Goal: Task Accomplishment & Management: Manage account settings

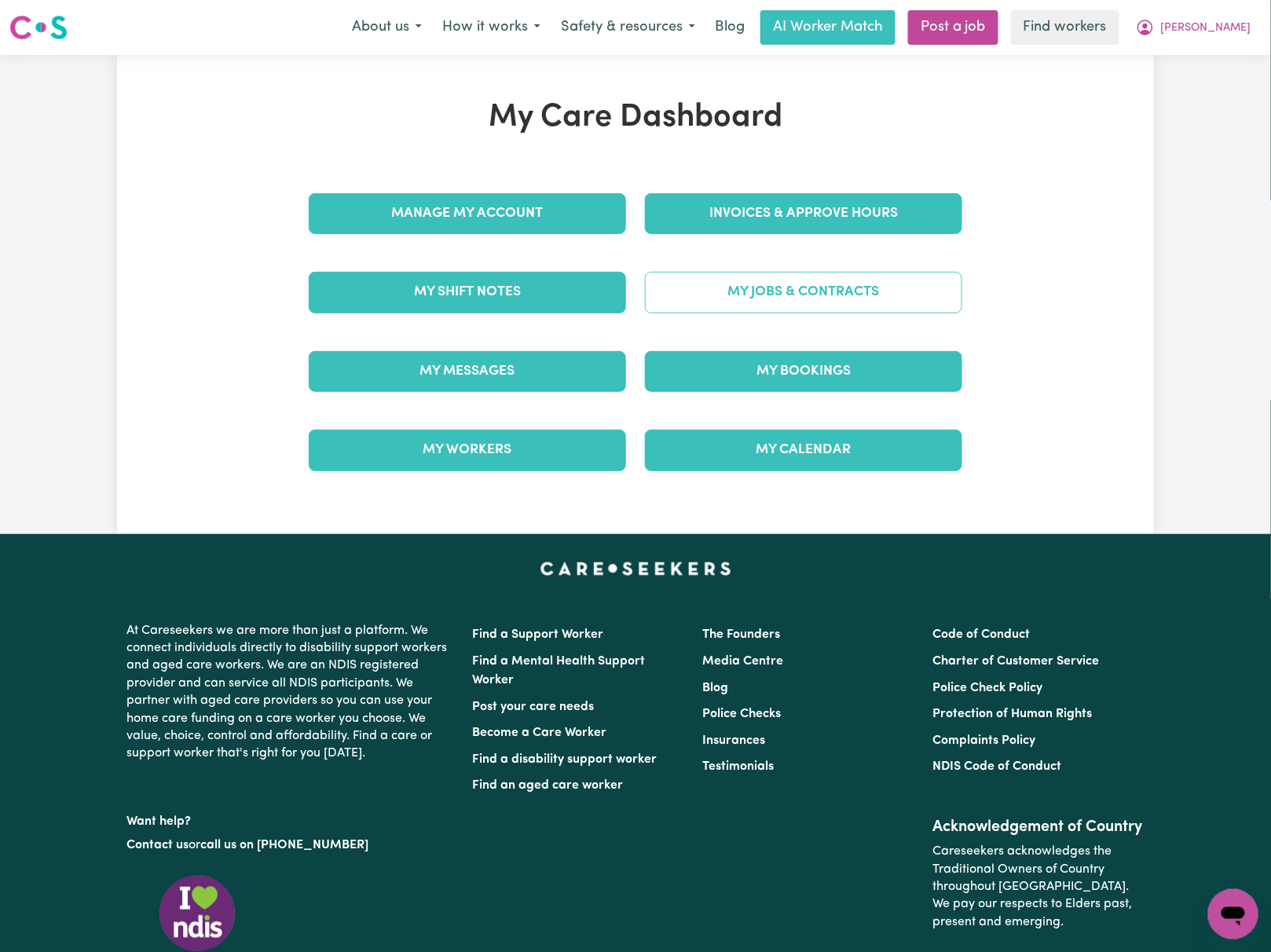
click at [786, 290] on link "My Jobs & Contracts" at bounding box center [804, 292] width 317 height 41
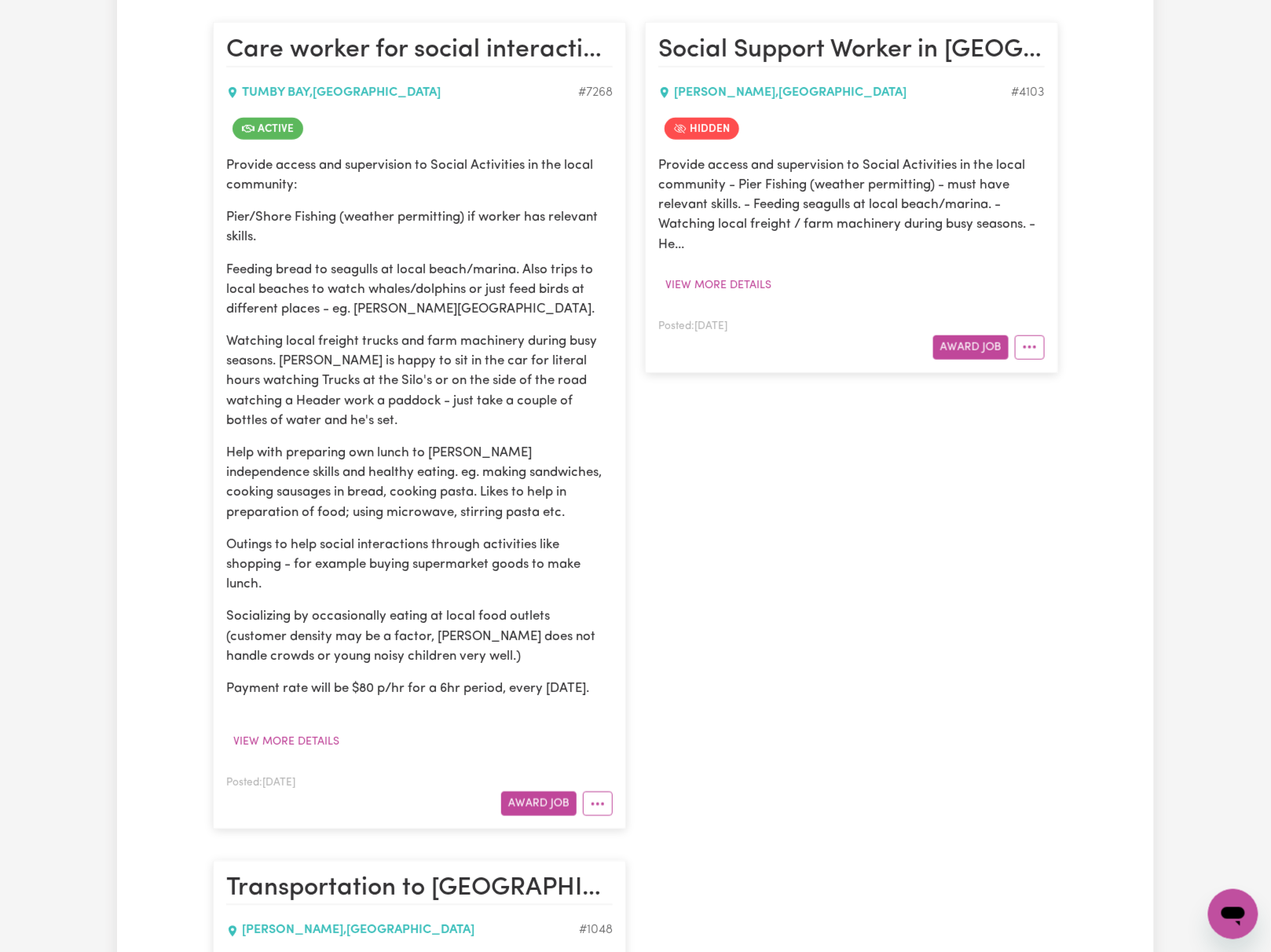
scroll to position [419, 0]
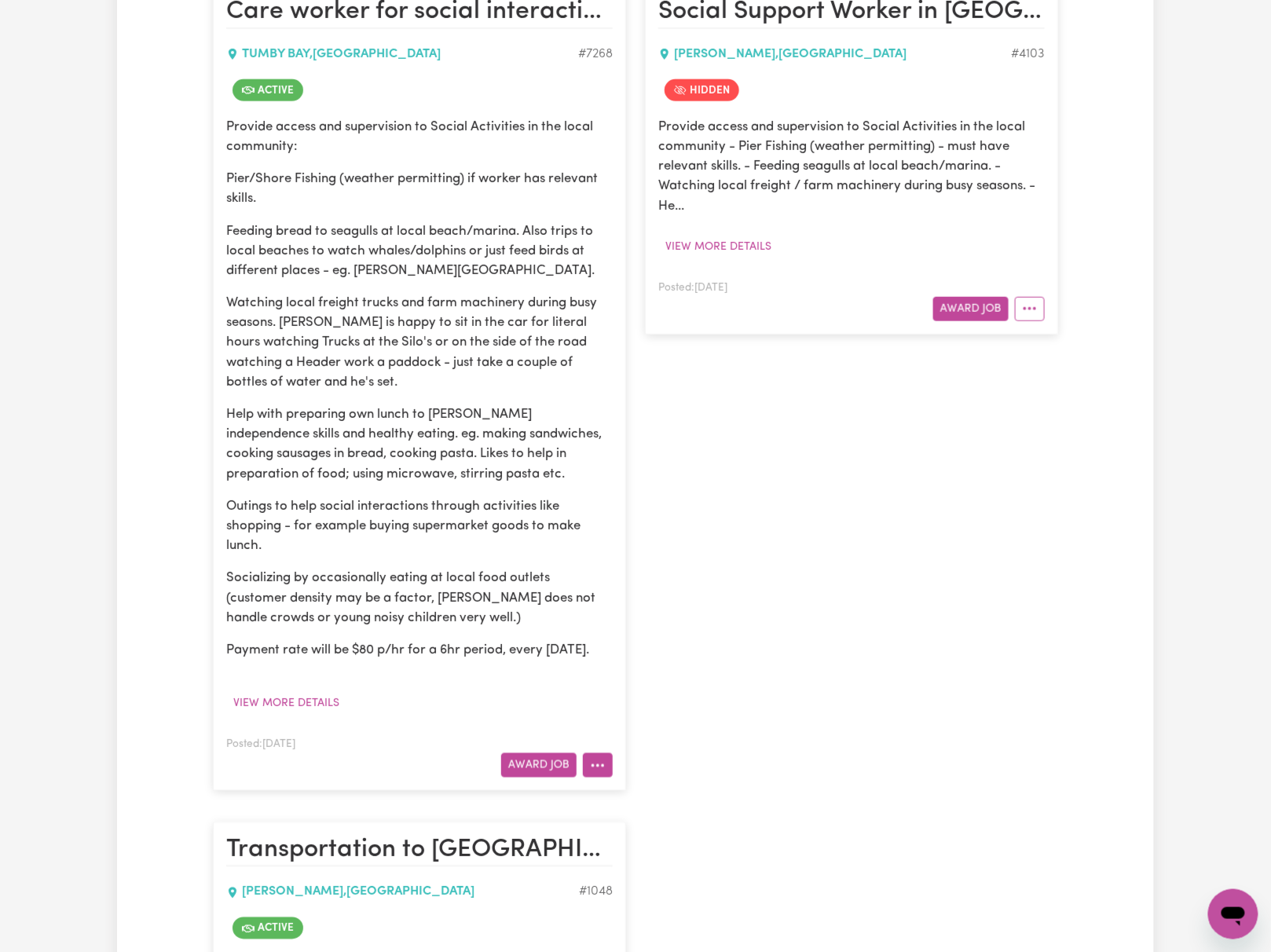
click at [601, 774] on icon "More options" at bounding box center [597, 766] width 15 height 15
click at [680, 587] on link "View/Edit Contract" at bounding box center [659, 572] width 152 height 32
select select "WEEKDAY_DAYTIME"
select select "ASSISTANCE_SELF_CARE"
select select "ONE"
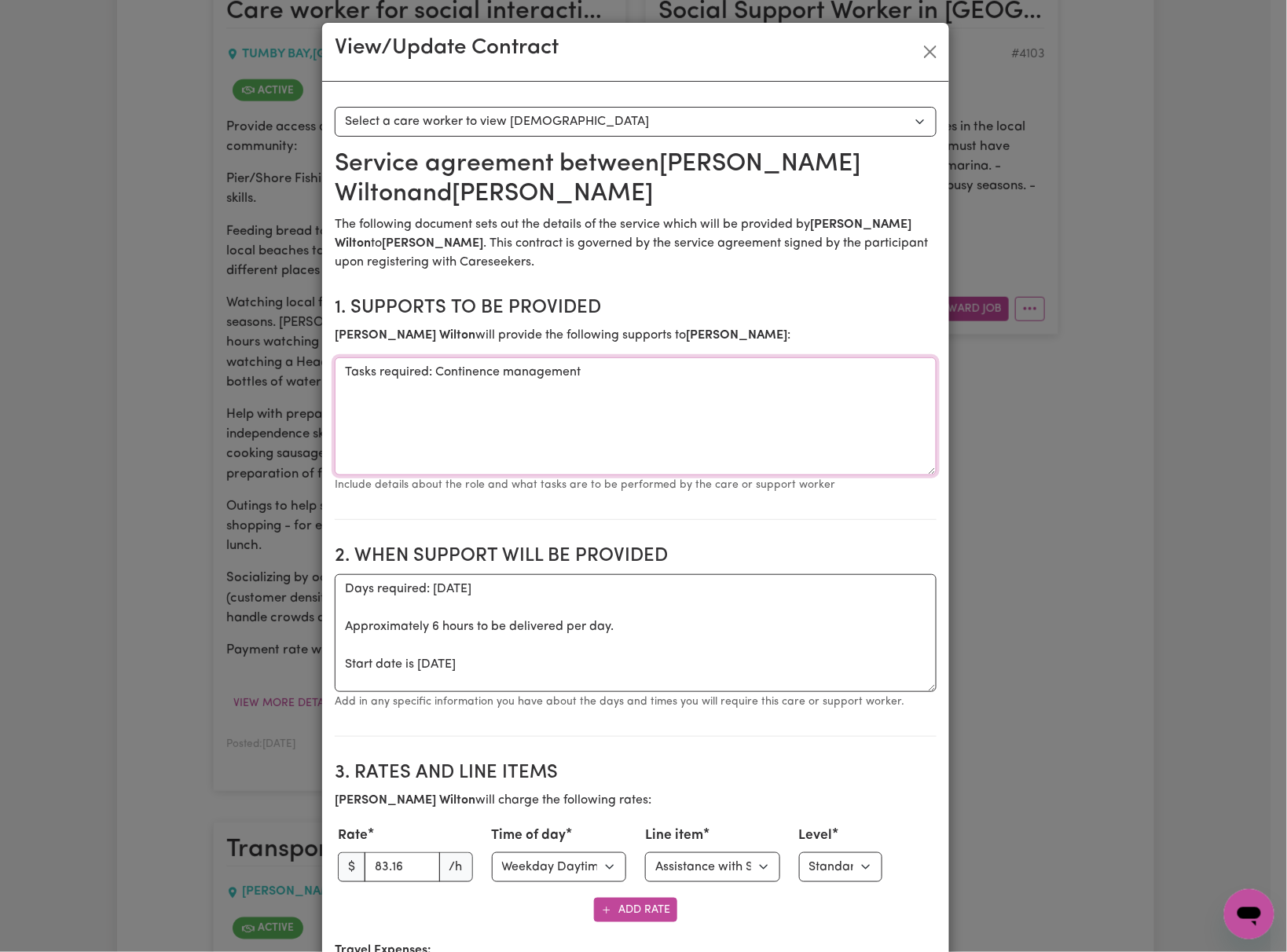
drag, startPoint x: 432, startPoint y: 375, endPoint x: 607, endPoint y: 377, distance: 175.0
click at [607, 377] on textarea "Tasks required: Continence management" at bounding box center [635, 416] width 602 height 118
drag, startPoint x: 428, startPoint y: 376, endPoint x: 635, endPoint y: 376, distance: 207.0
click at [635, 376] on textarea "Tasks required: Continence management" at bounding box center [635, 416] width 602 height 118
click at [880, 124] on select "Select a care worker to view [DEMOGRAPHIC_DATA] #7801 - [PERSON_NAME] (contract…" at bounding box center [635, 121] width 602 height 30
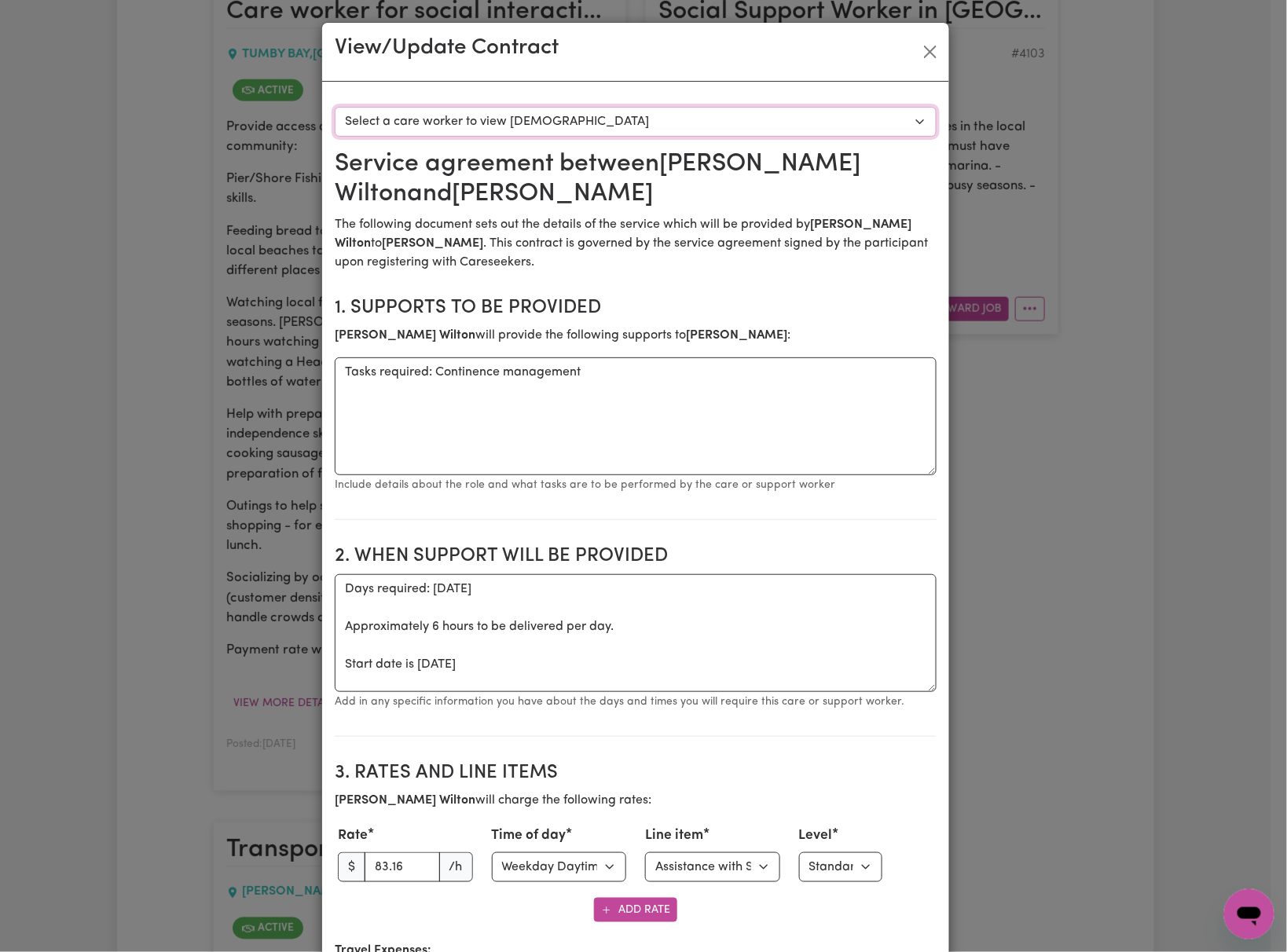
select select "7413"
click at [334, 107] on select "Select a care worker to view [DEMOGRAPHIC_DATA] #7801 - [PERSON_NAME] (contract…" at bounding box center [635, 121] width 602 height 30
click at [919, 52] on button "Close" at bounding box center [930, 51] width 25 height 25
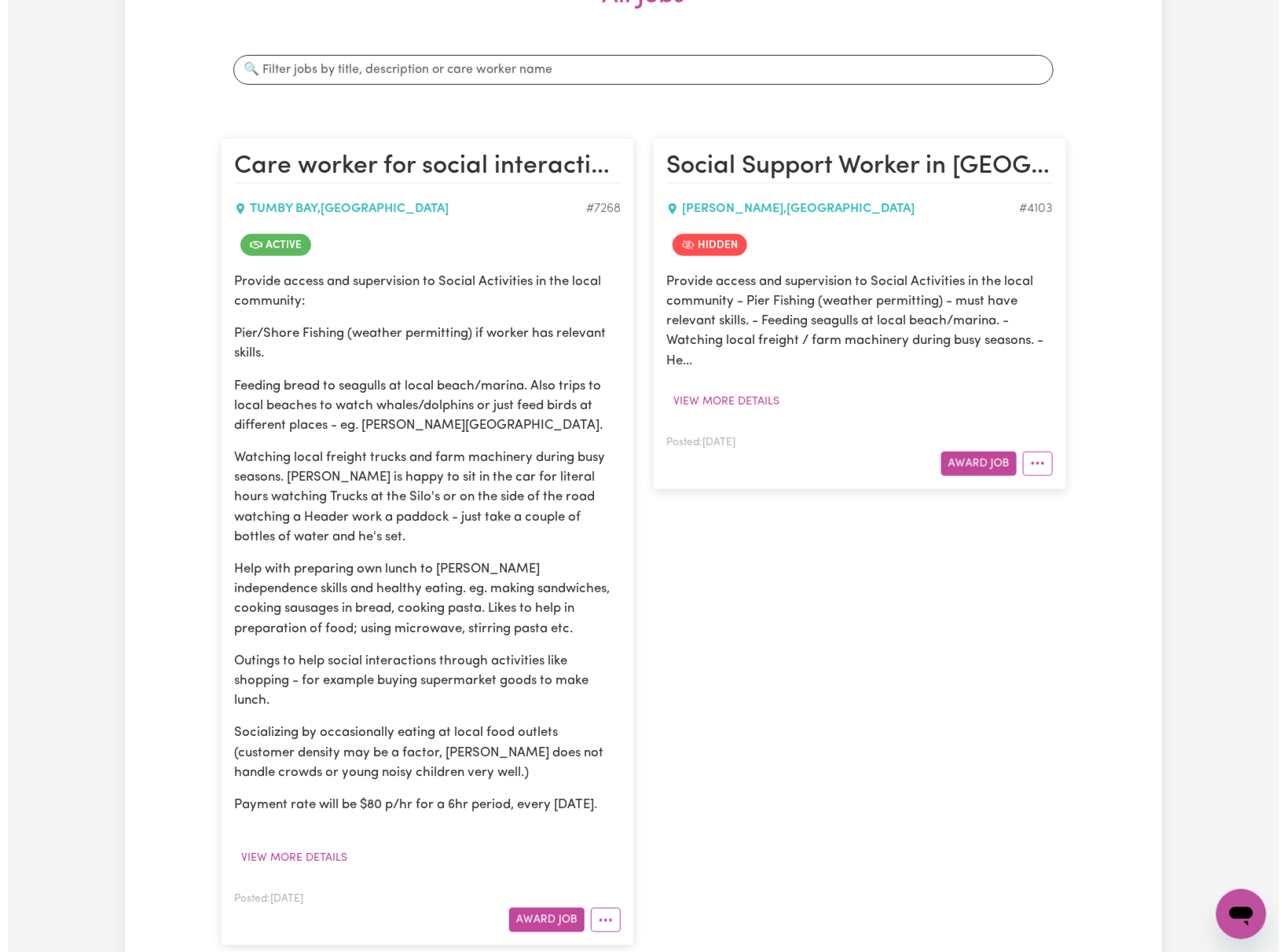
scroll to position [314, 0]
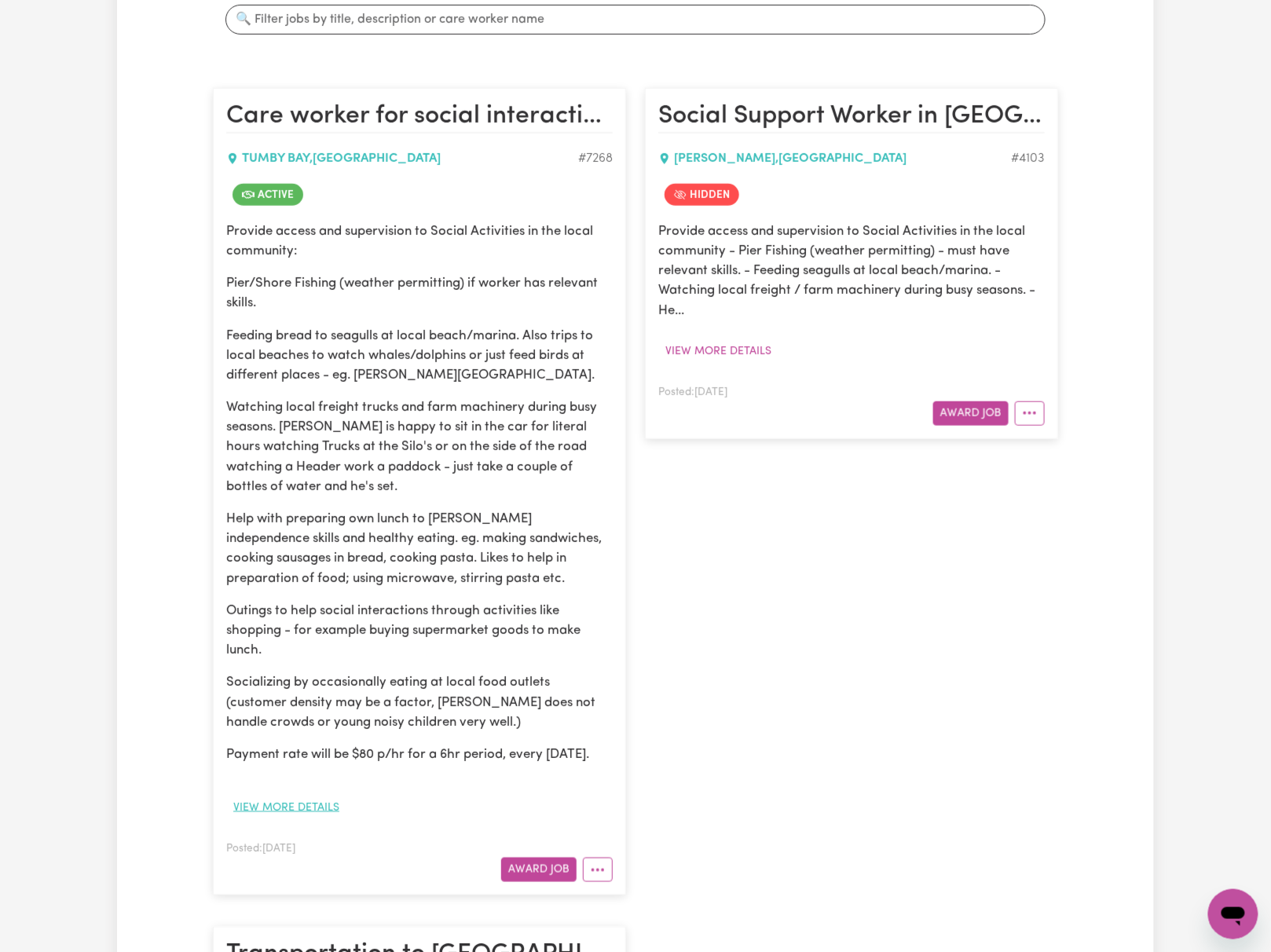
click at [319, 820] on button "View more details" at bounding box center [286, 808] width 120 height 24
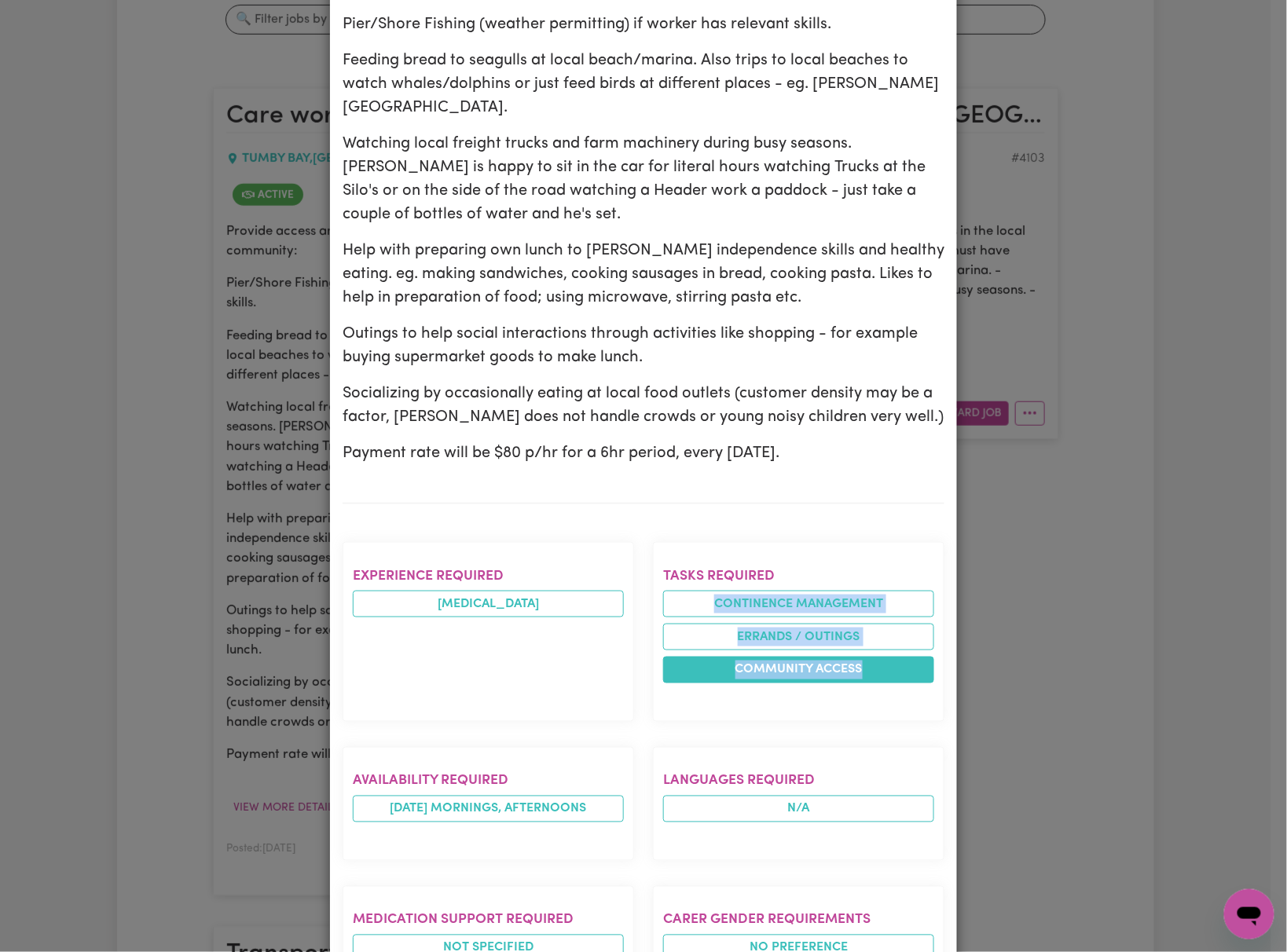
drag, startPoint x: 702, startPoint y: 582, endPoint x: 870, endPoint y: 638, distance: 177.1
click at [870, 638] on ul "Continence management Errands / Outings Community access" at bounding box center [798, 637] width 271 height 93
copy ul "Continence management Errands / Outings Community access"
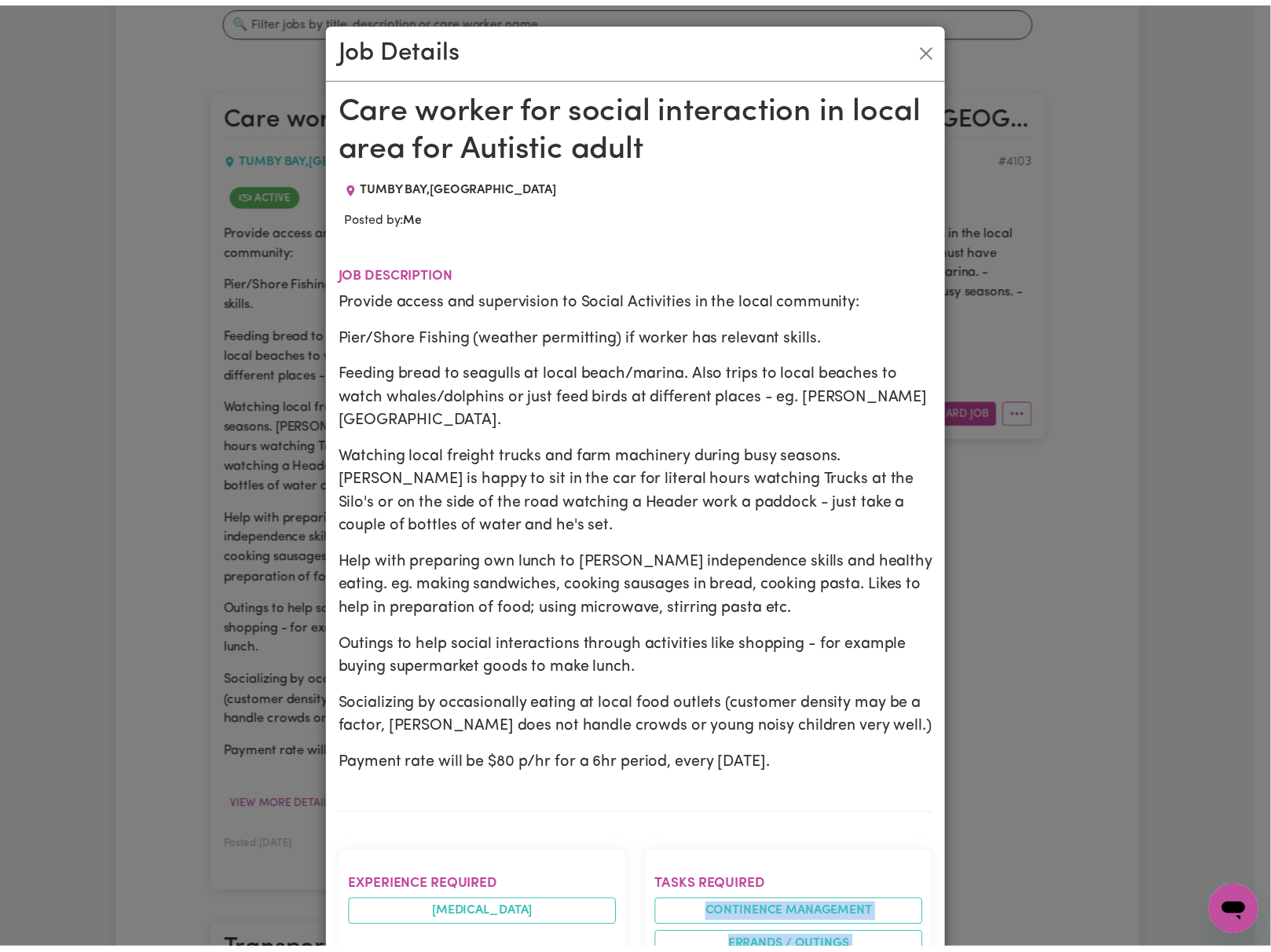
scroll to position [0, 0]
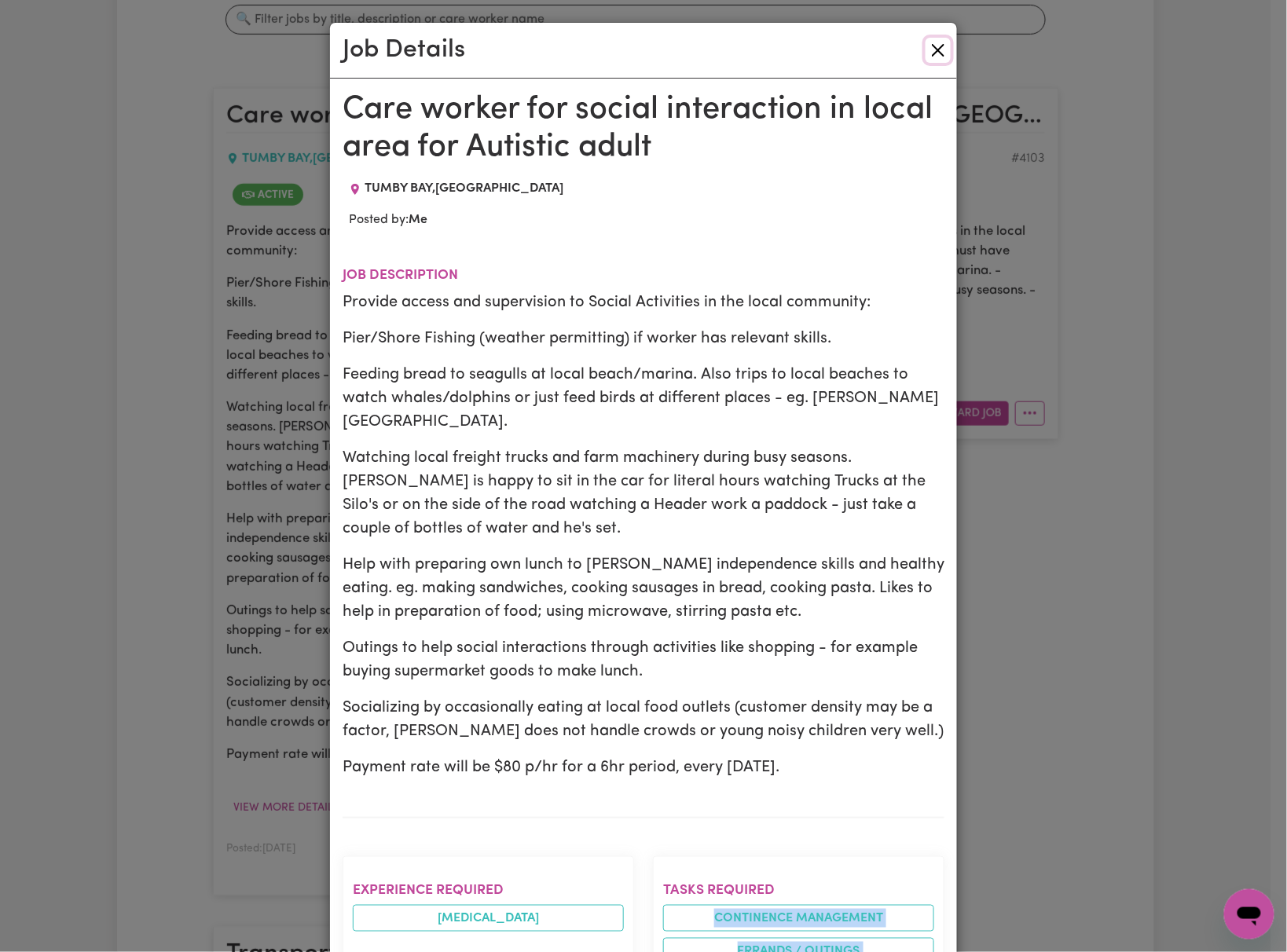
click at [937, 54] on button "Close" at bounding box center [937, 50] width 25 height 25
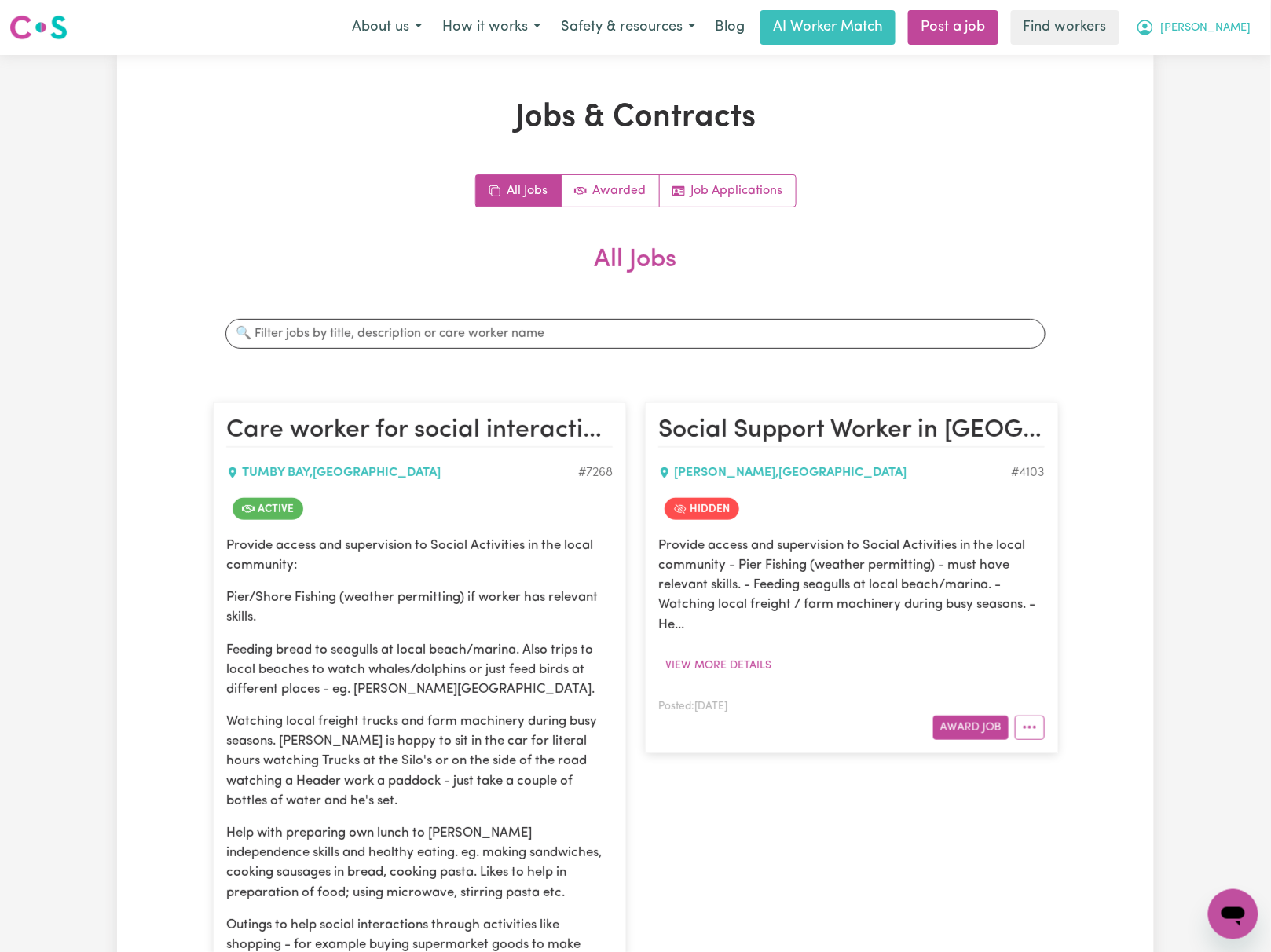
click at [1245, 17] on button "[PERSON_NAME]" at bounding box center [1194, 28] width 136 height 33
click at [1211, 82] on link "Logout" at bounding box center [1199, 90] width 124 height 30
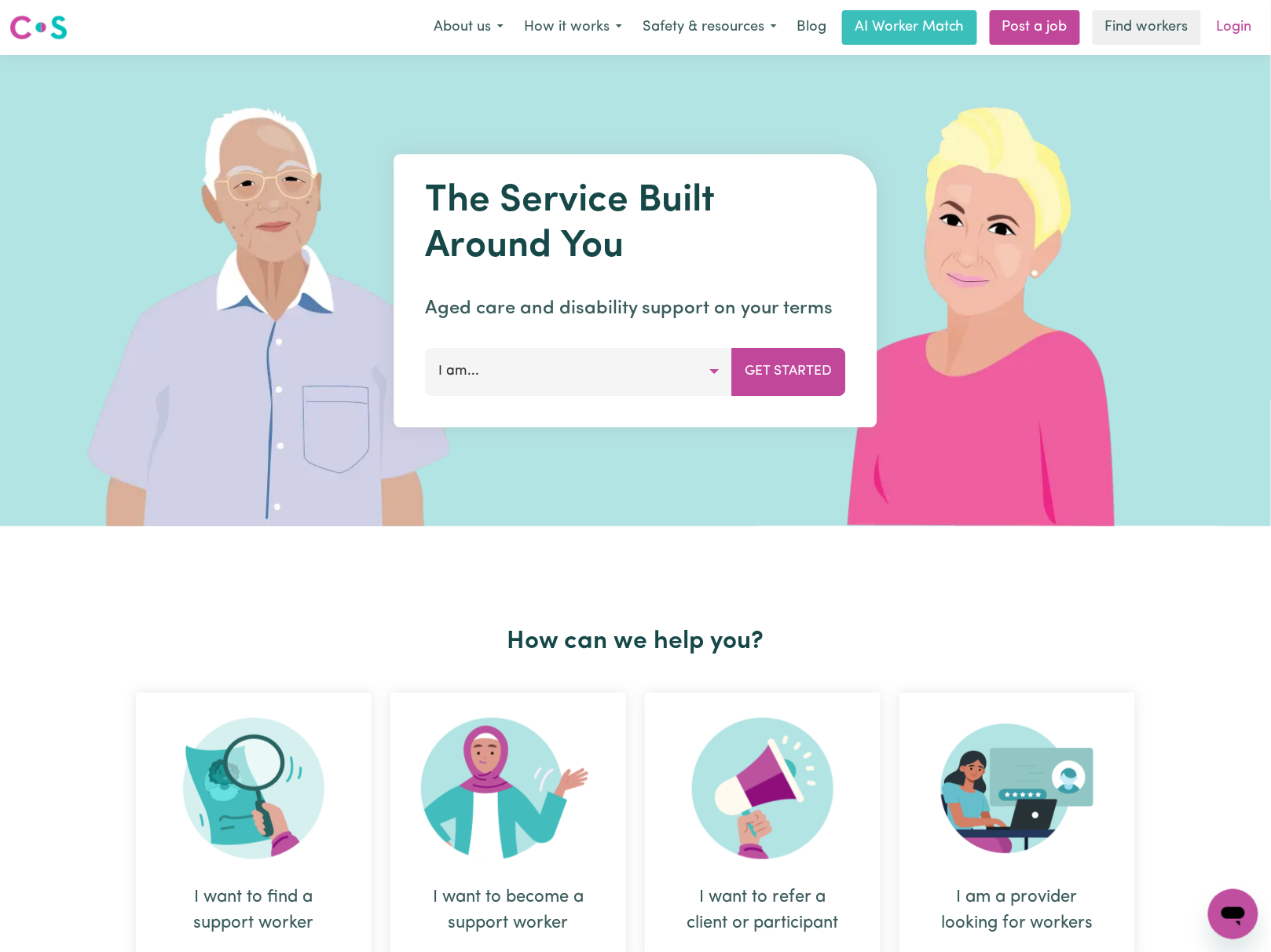
click at [1239, 20] on link "Login" at bounding box center [1234, 28] width 55 height 34
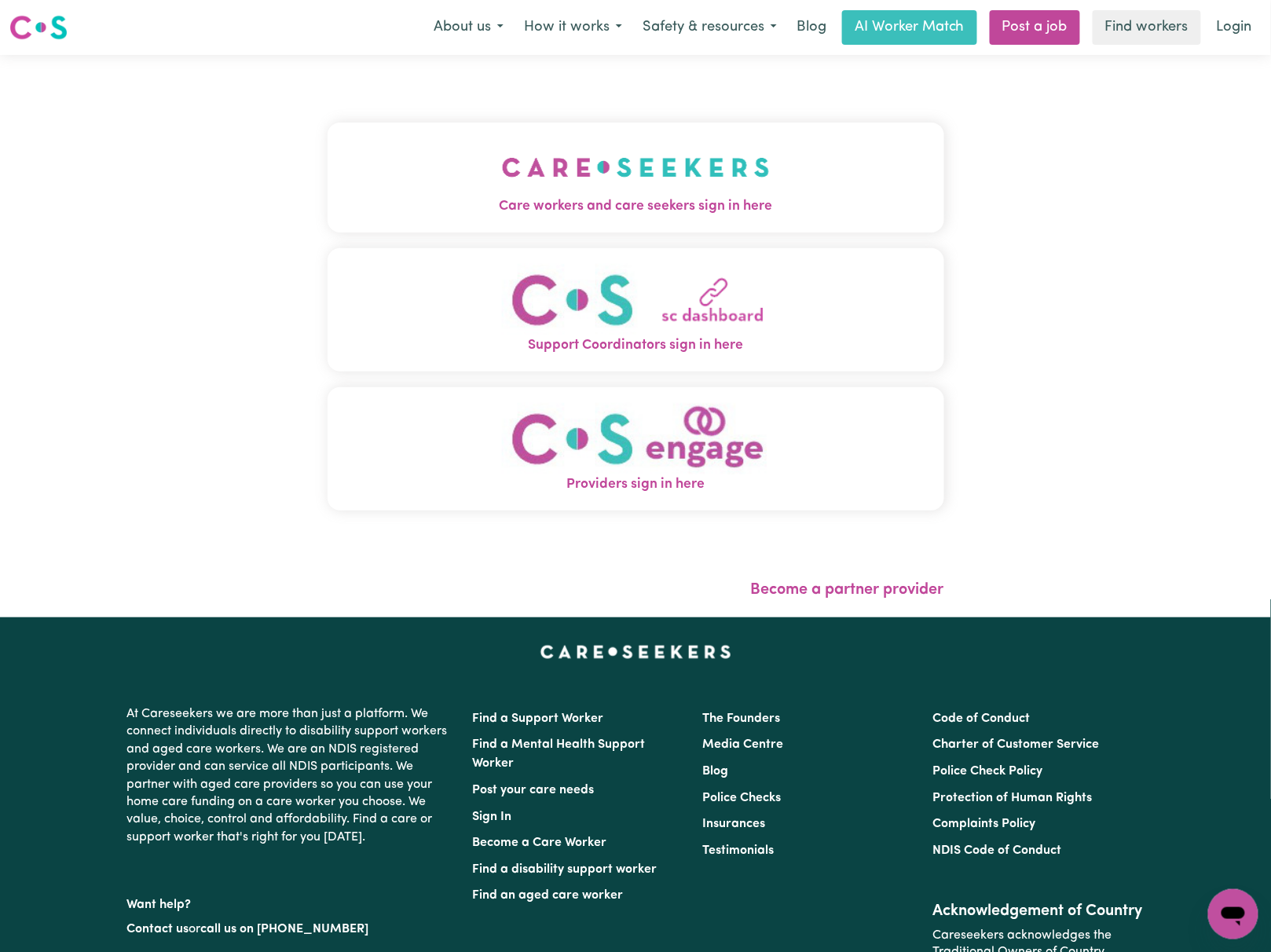
drag, startPoint x: 540, startPoint y: 179, endPoint x: 542, endPoint y: 207, distance: 28.1
click at [540, 179] on img "Care workers and care seekers sign in here" at bounding box center [636, 167] width 268 height 58
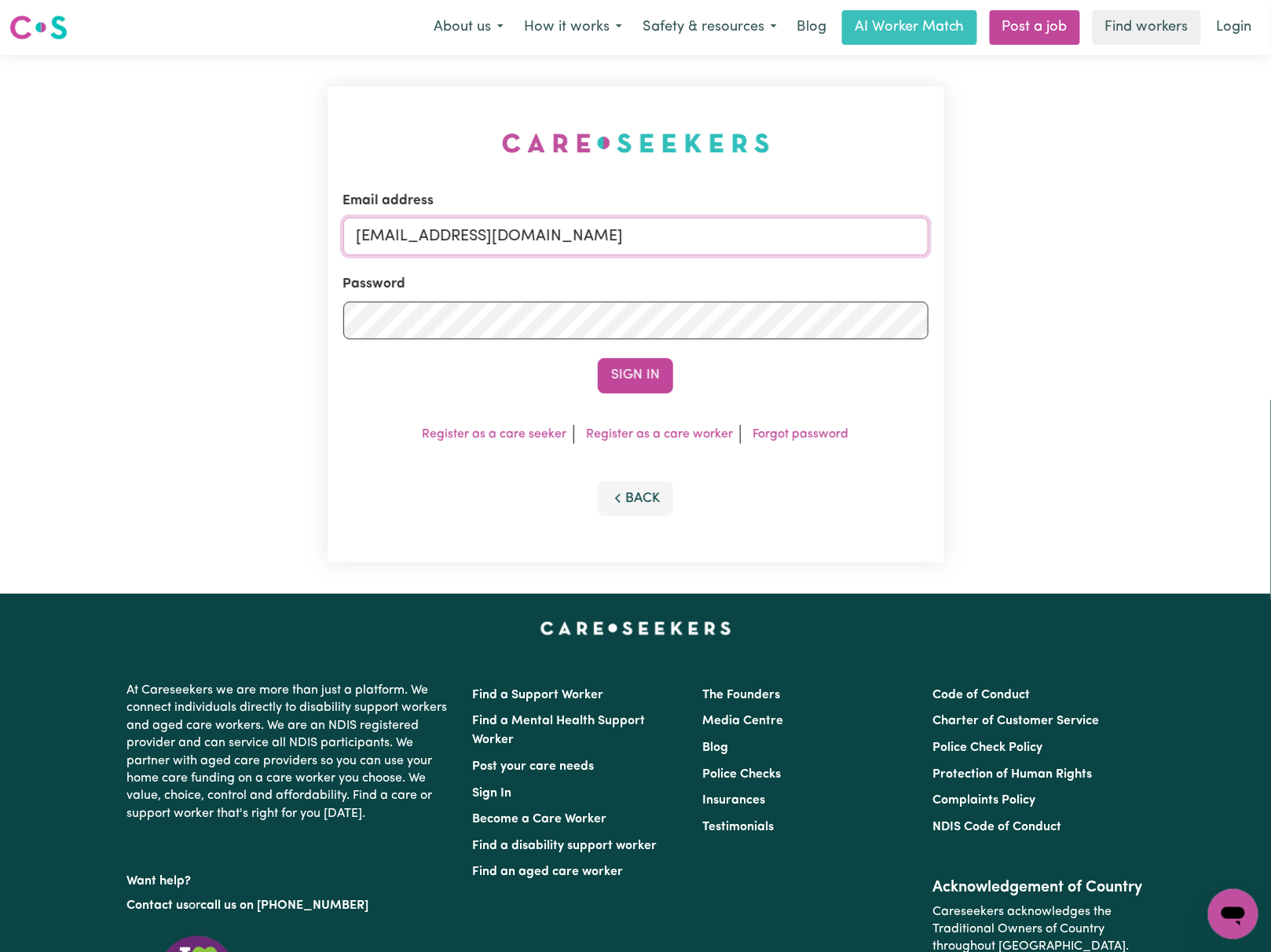
click at [404, 230] on input "[EMAIL_ADDRESS][DOMAIN_NAME]" at bounding box center [636, 236] width 585 height 37
drag, startPoint x: 440, startPoint y: 228, endPoint x: 976, endPoint y: 230, distance: 536.0
click at [976, 229] on div "Email address [EMAIL_ADDRESS][DOMAIN_NAME] Password Sign In Register as a care …" at bounding box center [636, 325] width 1271 height 539
click at [598, 358] on button "Sign In" at bounding box center [636, 375] width 76 height 34
drag, startPoint x: 437, startPoint y: 233, endPoint x: 949, endPoint y: 217, distance: 512.2
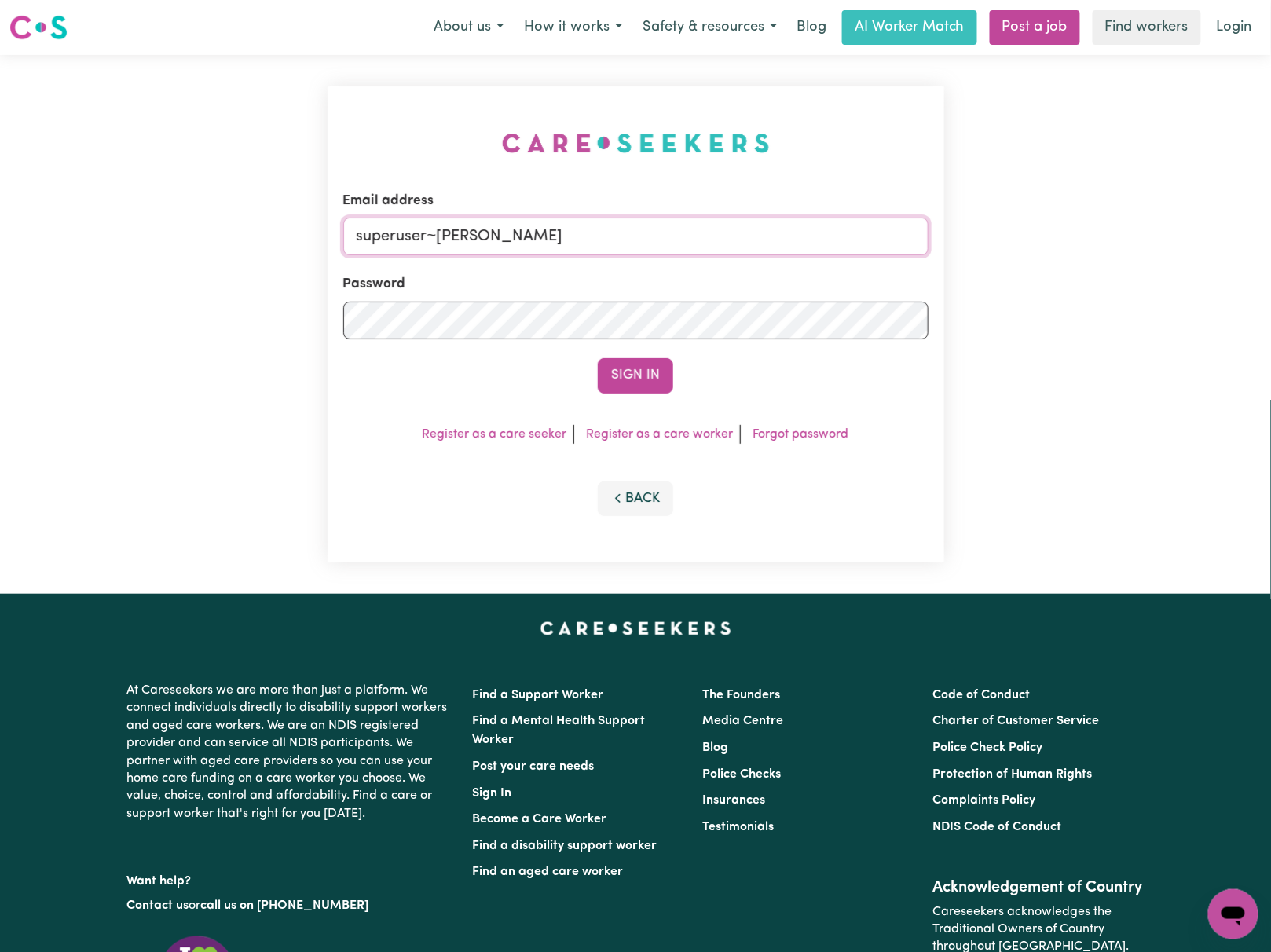
click at [949, 217] on div "Email address superuser~[PERSON_NAME] Password Sign In Register as a care seeke…" at bounding box center [636, 325] width 636 height 539
paste input "[PERSON_NAME][EMAIL_ADDRESS][DOMAIN_NAME]"
type input "[EMAIL_ADDRESS][DOMAIN_NAME]"
click at [598, 358] on button "Sign In" at bounding box center [636, 375] width 76 height 34
